Goal: Task Accomplishment & Management: Manage account settings

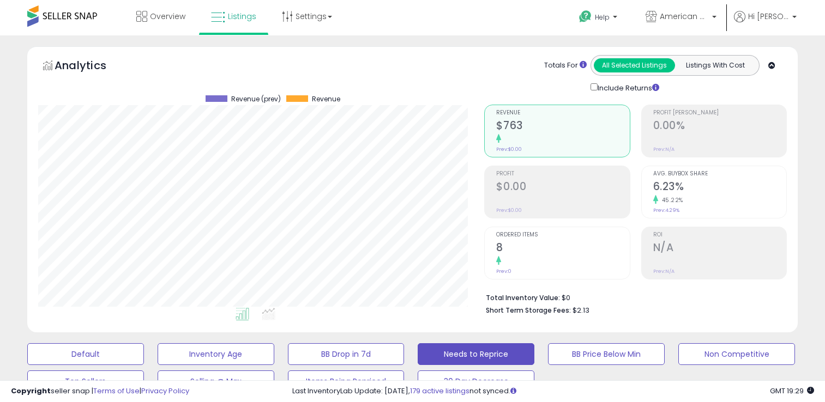
select select "**********"
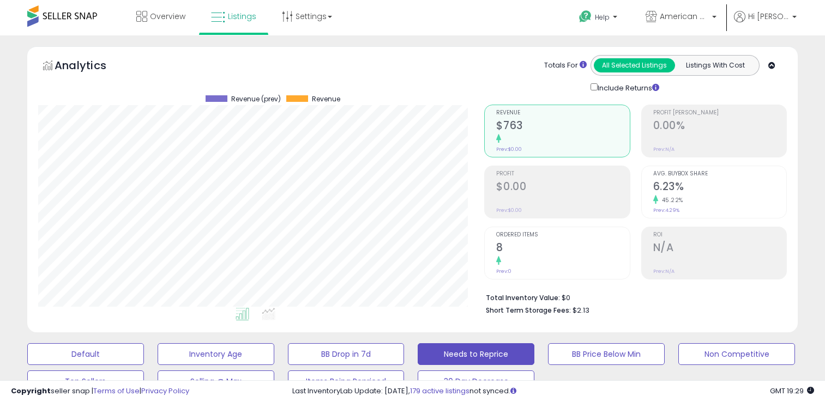
select select "**********"
select select "**"
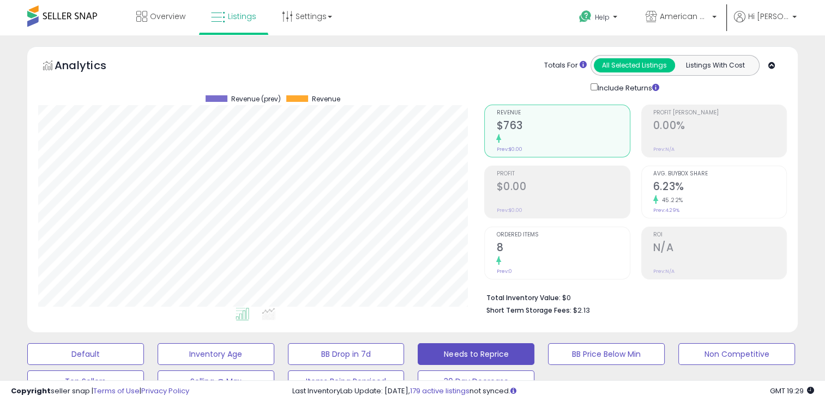
scroll to position [223, 446]
